Goal: Communication & Community: Answer question/provide support

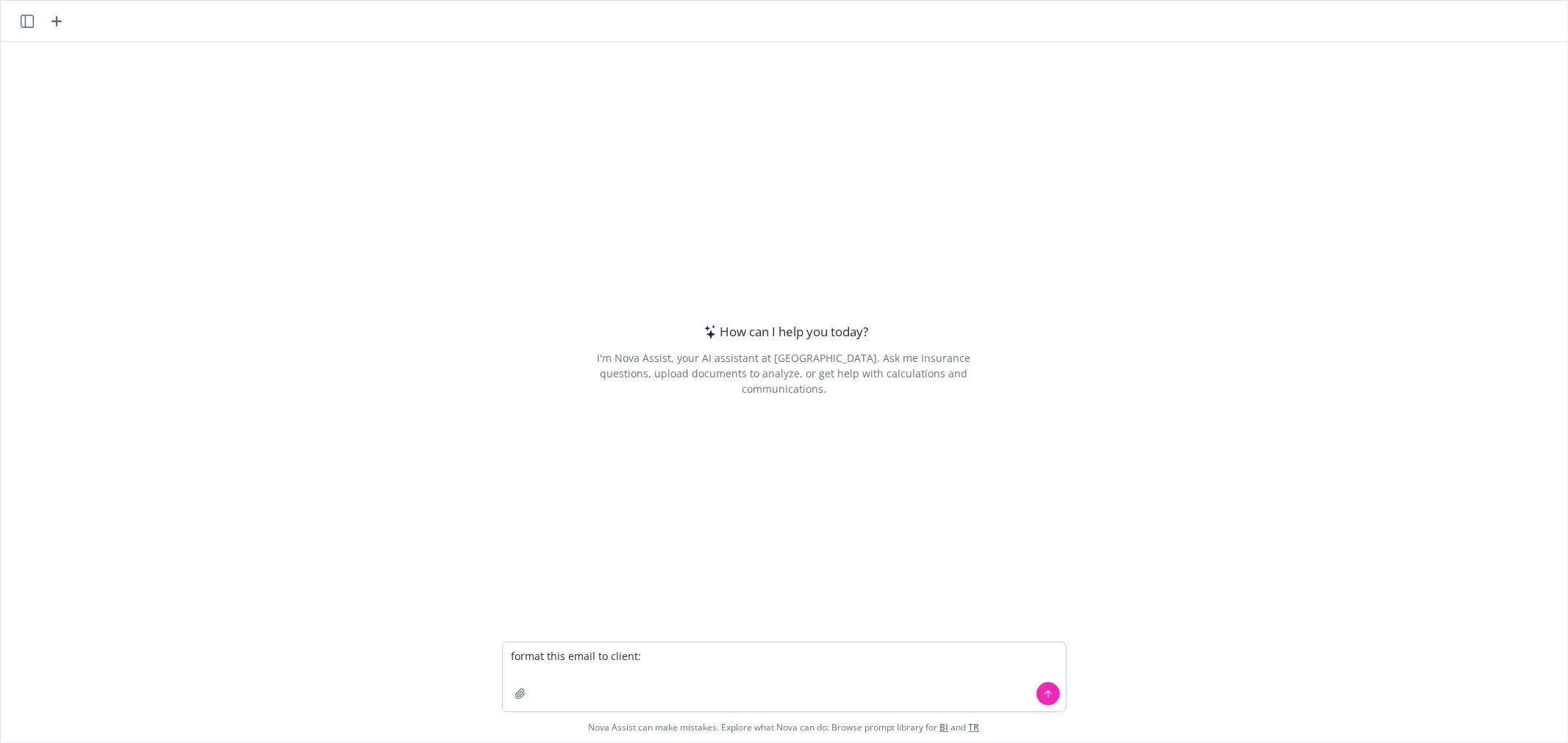
type textarea "format this email to client: The insurance carriers are looking for payment per…"
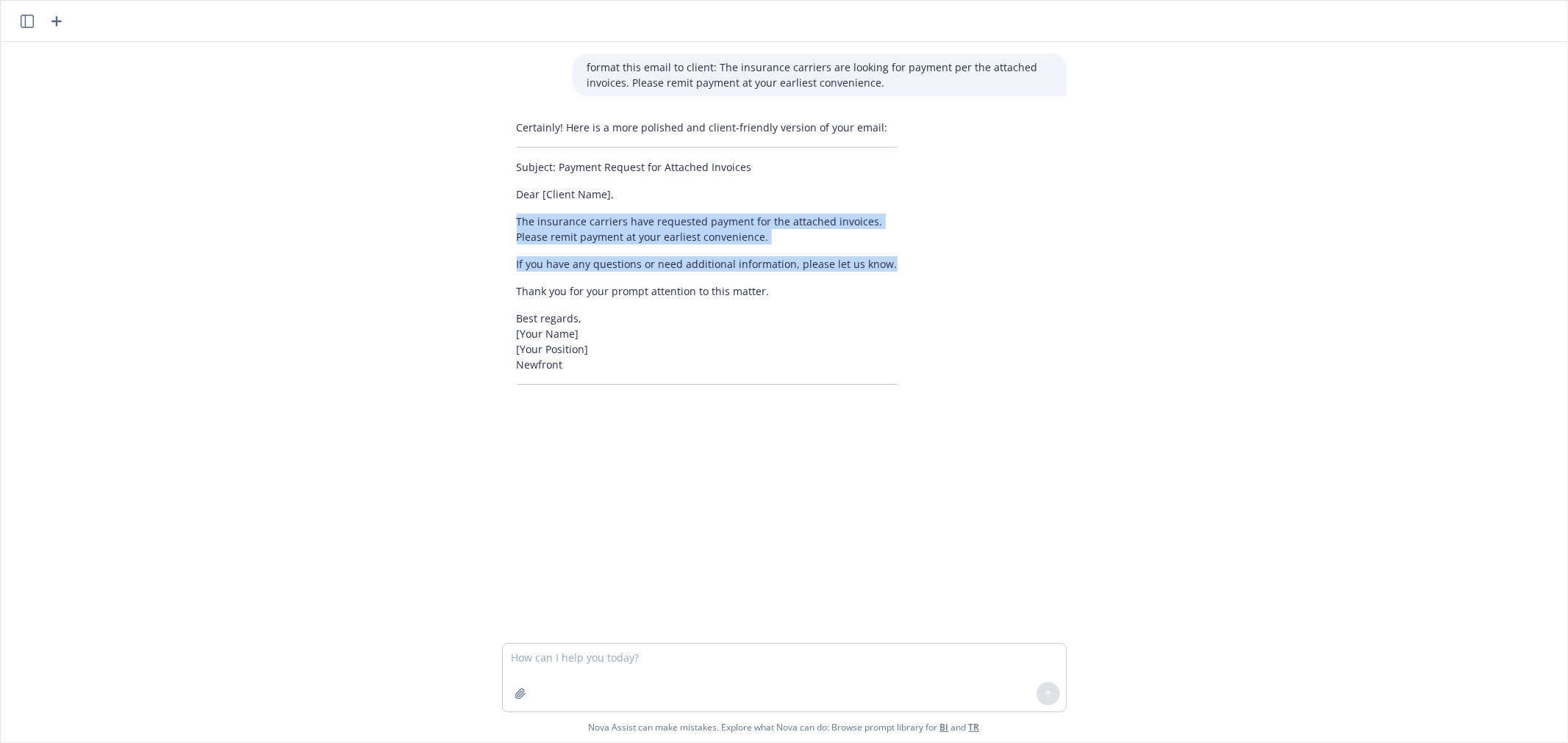
drag, startPoint x: 510, startPoint y: 220, endPoint x: 891, endPoint y: 261, distance: 383.2
click at [891, 261] on div "Certainly! Here is a more polished and client-friendly version of your email: S…" at bounding box center [707, 252] width 410 height 277
copy div "The insurance carriers have requested payment for the attached invoices. Please…"
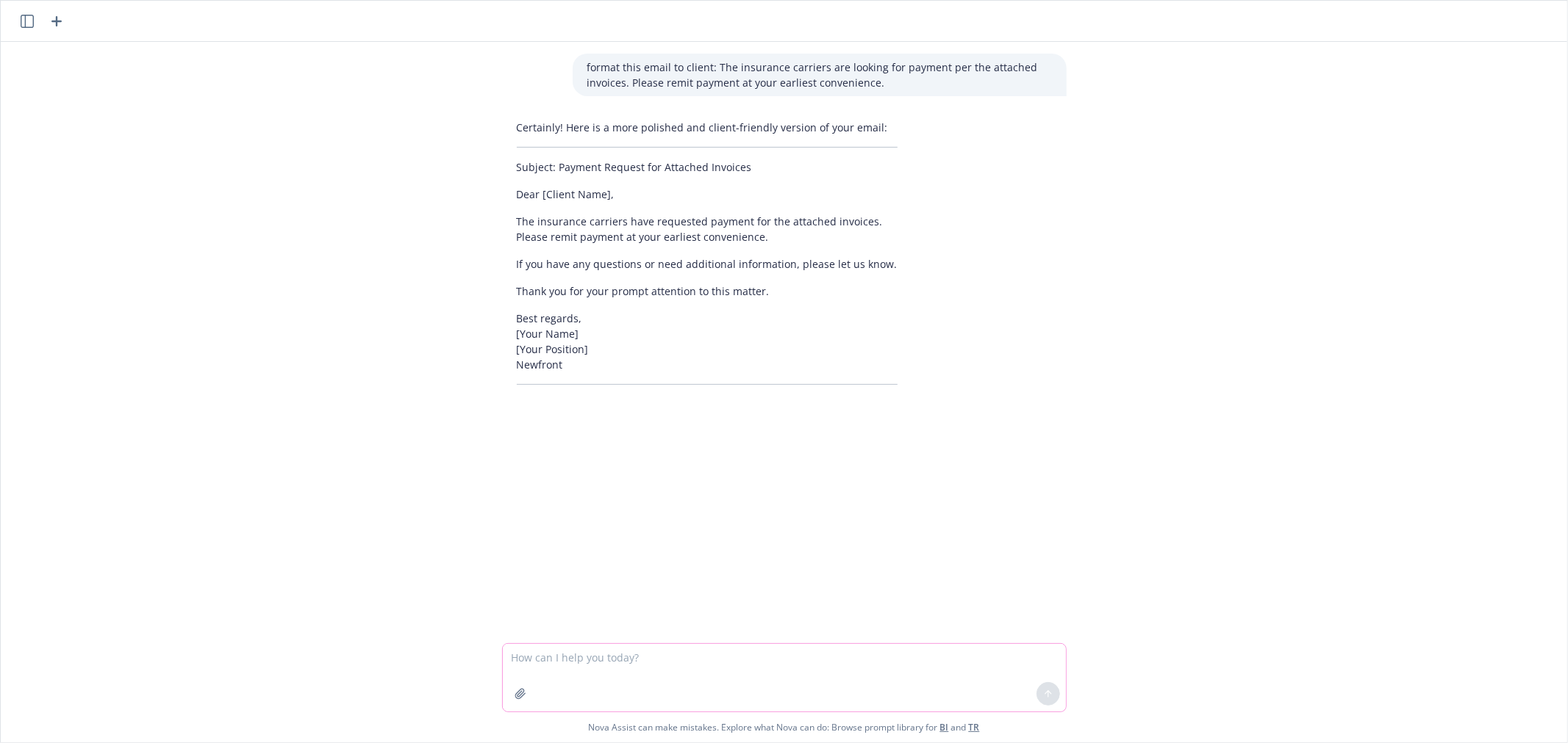
click at [636, 650] on textarea at bounding box center [784, 678] width 563 height 67
type textarea "format this email"
paste textarea "Good morning [PERSON_NAME] Tractor requested certificates for the for the Harve…"
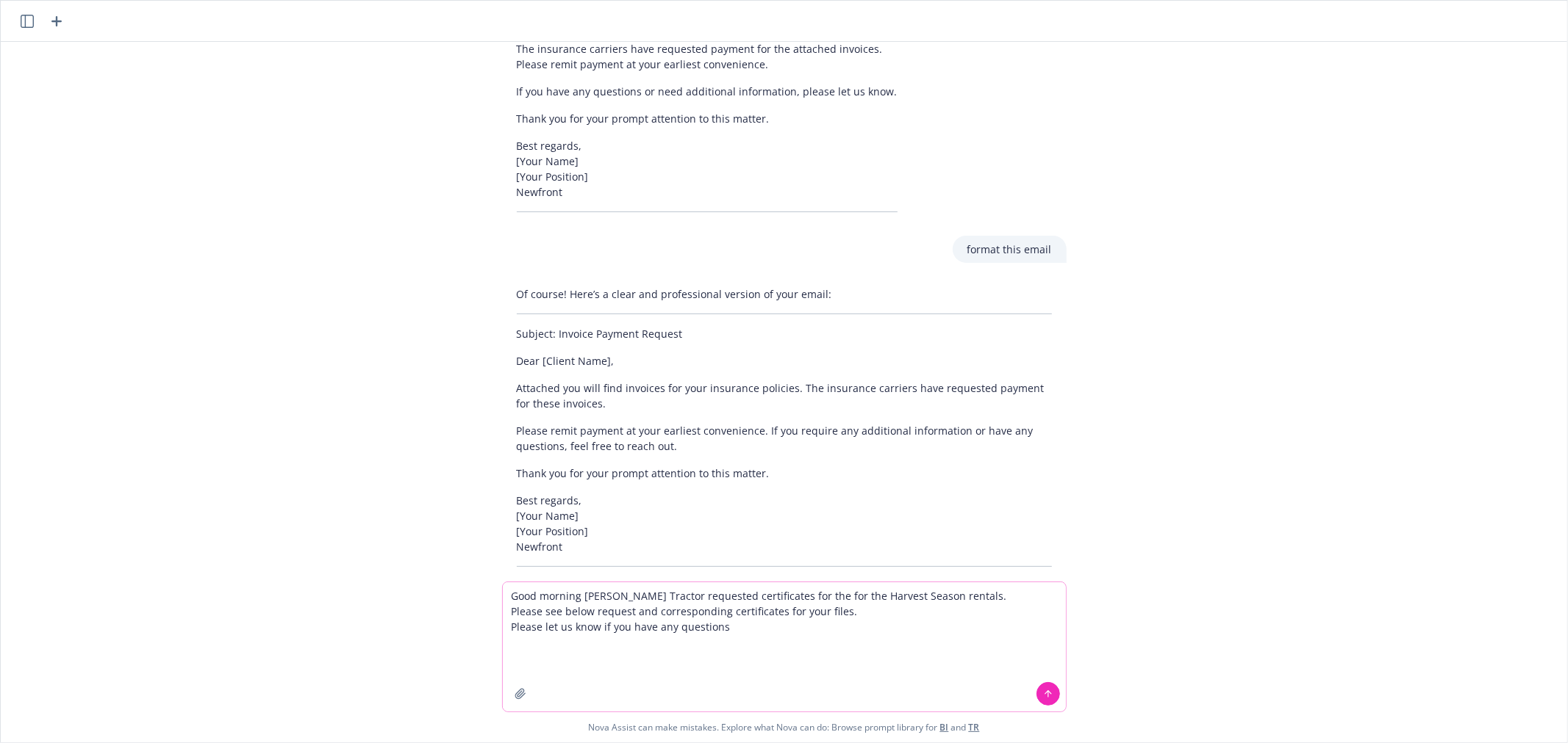
scroll to position [200, 0]
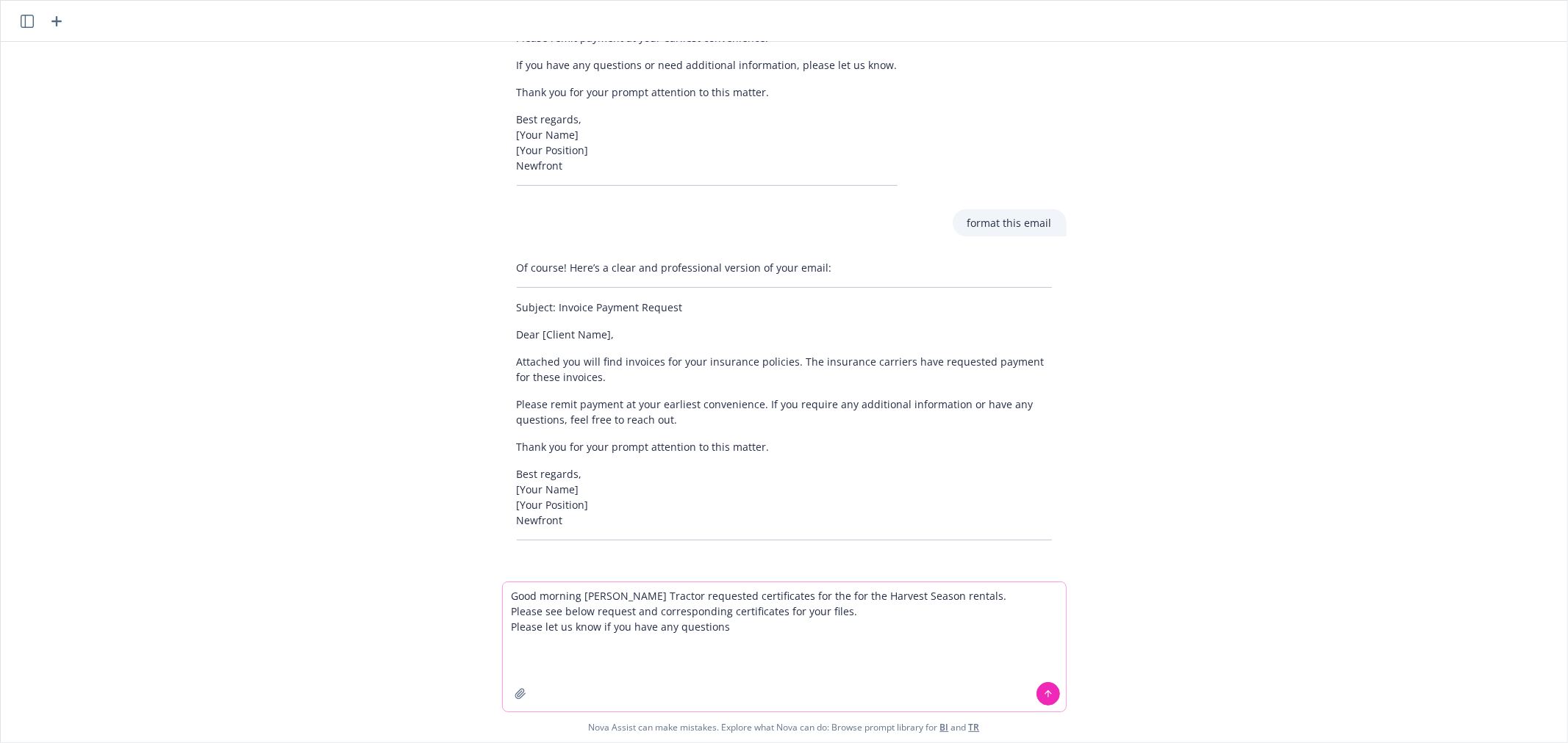
click at [505, 596] on textarea "Good morning [PERSON_NAME] Tractor requested certificates for the for the Harve…" at bounding box center [784, 647] width 563 height 130
type textarea "format this email: Good morning [PERSON_NAME] Tractor requested certificates fo…"
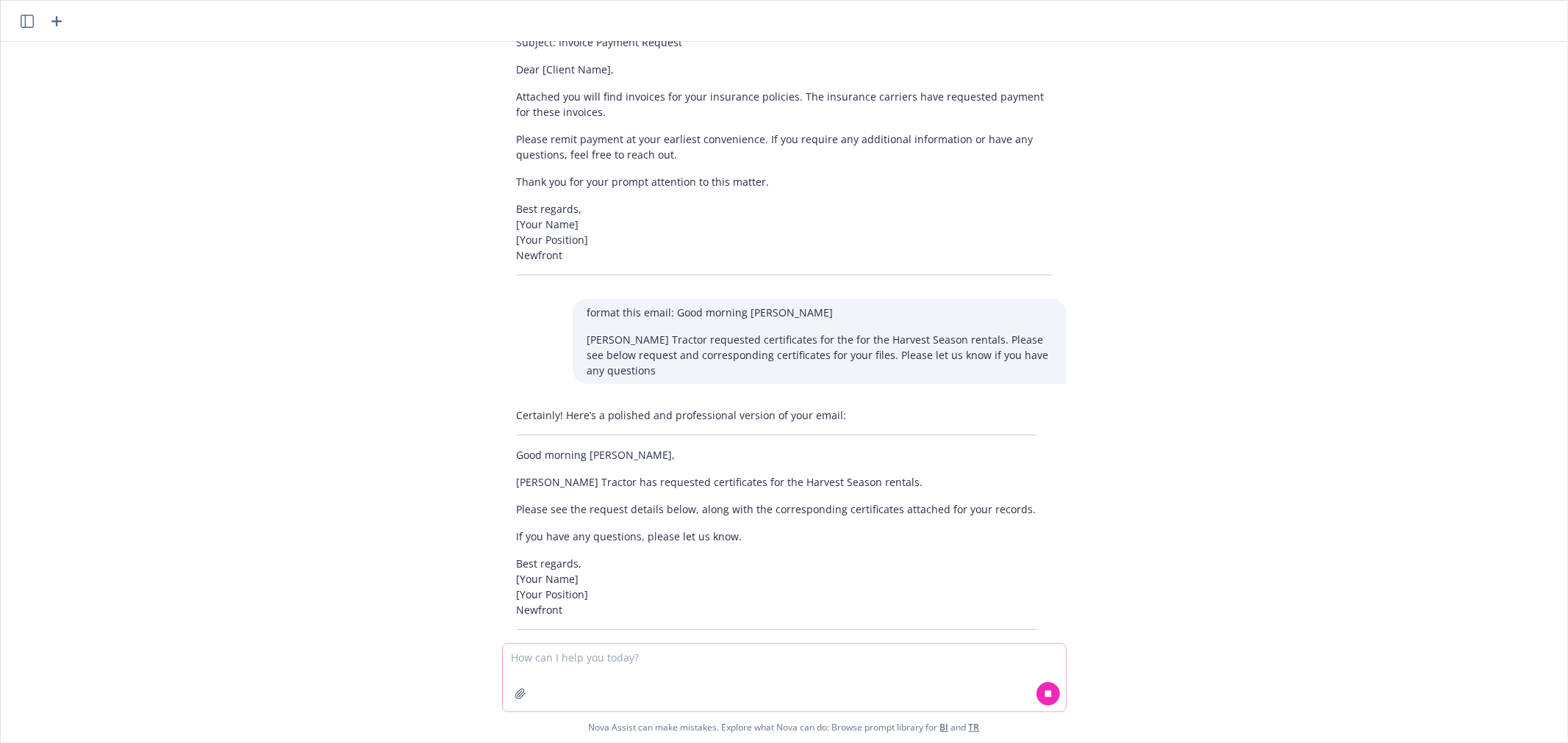
scroll to position [492, 0]
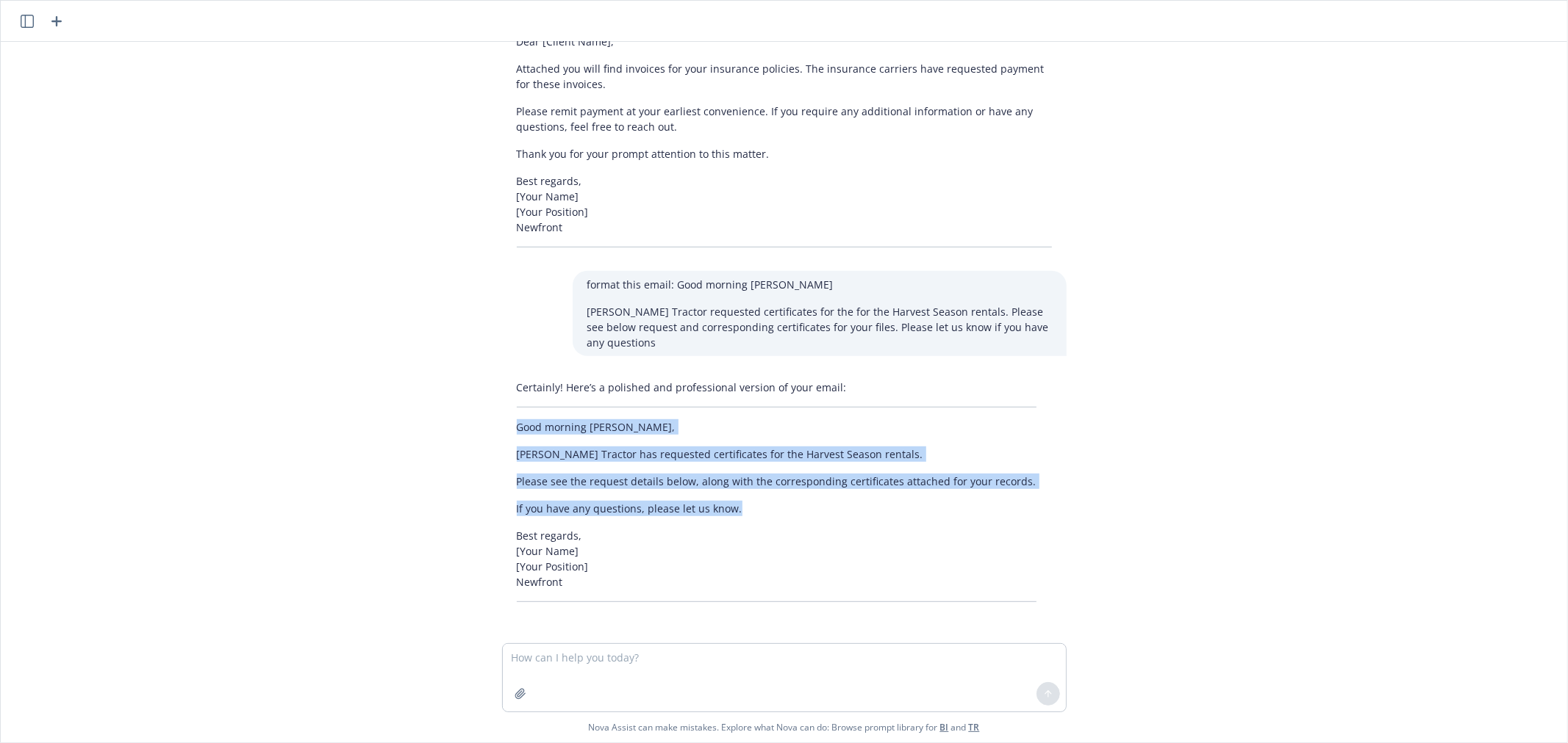
drag, startPoint x: 507, startPoint y: 431, endPoint x: 737, endPoint y: 510, distance: 243.2
click at [737, 510] on div "Certainly! Here’s a polished and professional version of your email: Good morni…" at bounding box center [776, 490] width 549 height 234
copy div "Good morning [PERSON_NAME], [PERSON_NAME] Tractor has requested certificates fo…"
